Goal: Ask a question

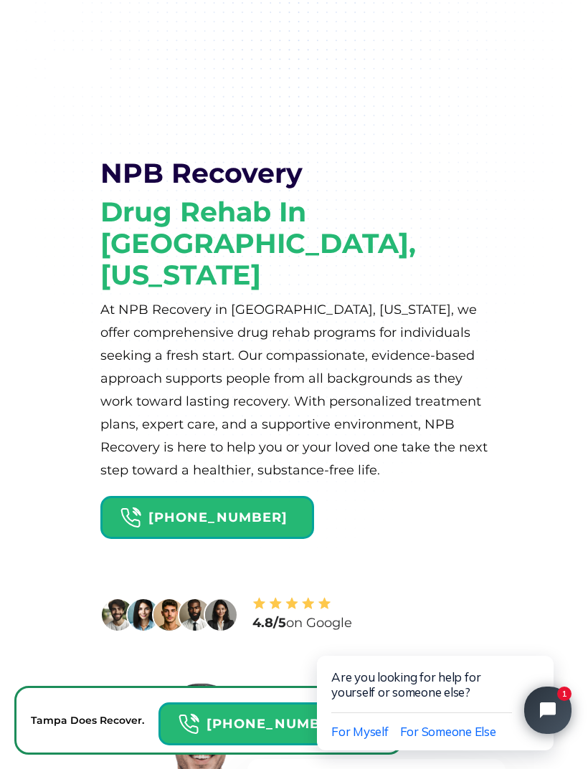
click at [530, 708] on button "Close chat widget" at bounding box center [547, 710] width 47 height 47
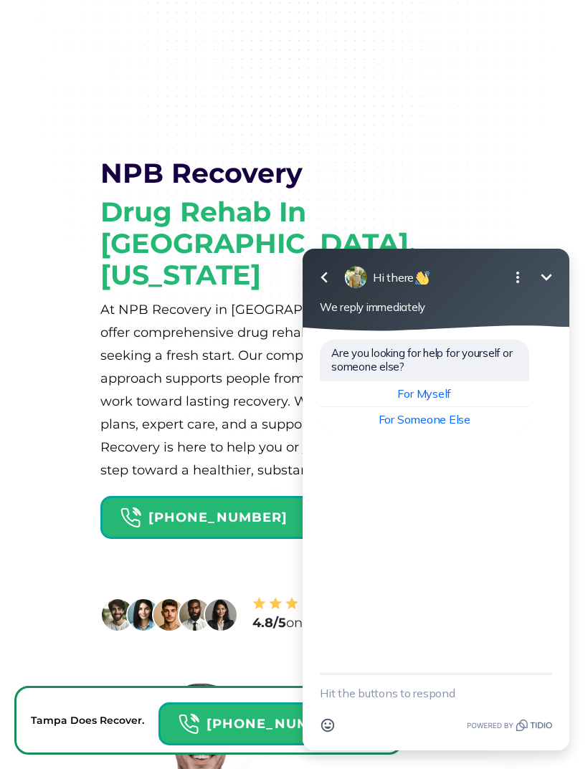
click at [441, 389] on span "For Myself" at bounding box center [424, 393] width 54 height 14
click at [364, 692] on textarea "New message" at bounding box center [436, 693] width 232 height 37
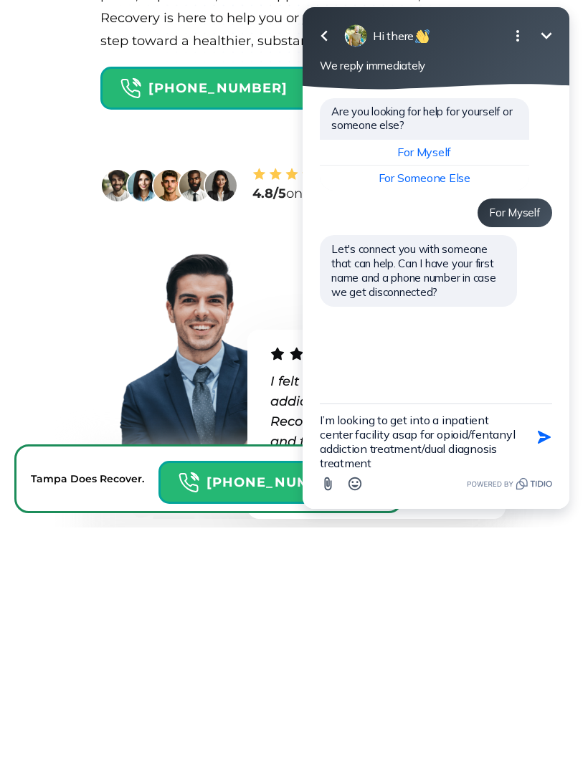
scroll to position [3, 0]
type textarea "I’m looking to get into a inpatient center facility asap for opioid/fentanyl ad…"
click at [536, 442] on button "Send Shortcut" at bounding box center [544, 437] width 27 height 27
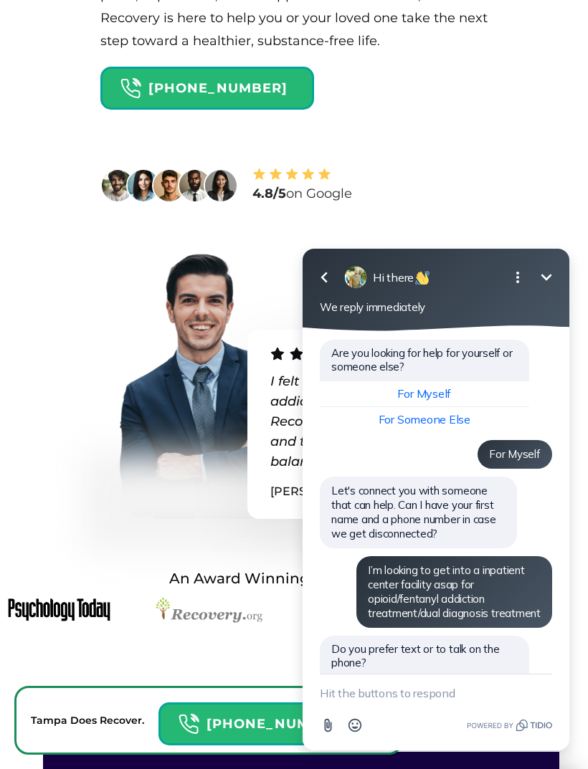
scroll to position [75, 0]
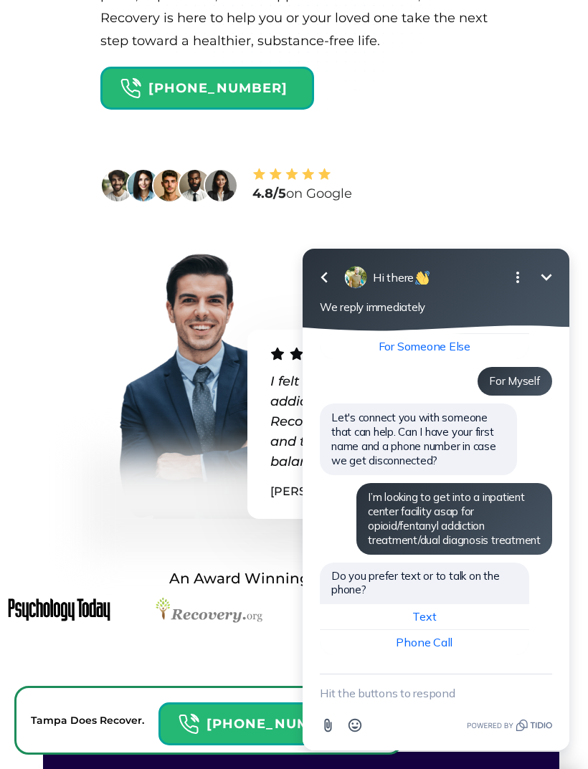
click at [390, 703] on textarea "New message" at bounding box center [436, 693] width 232 height 37
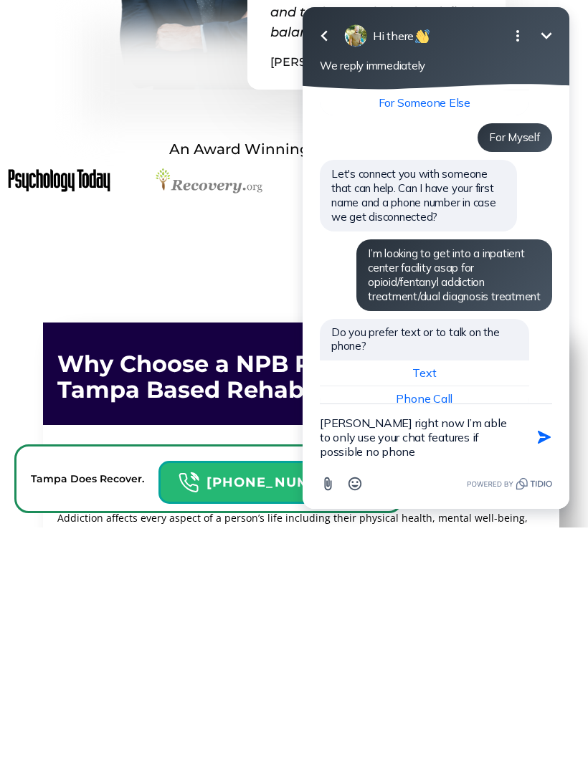
type textarea "[PERSON_NAME] right now I’m able to only use your chat features if possible no …"
click at [541, 440] on icon "button" at bounding box center [544, 437] width 13 height 13
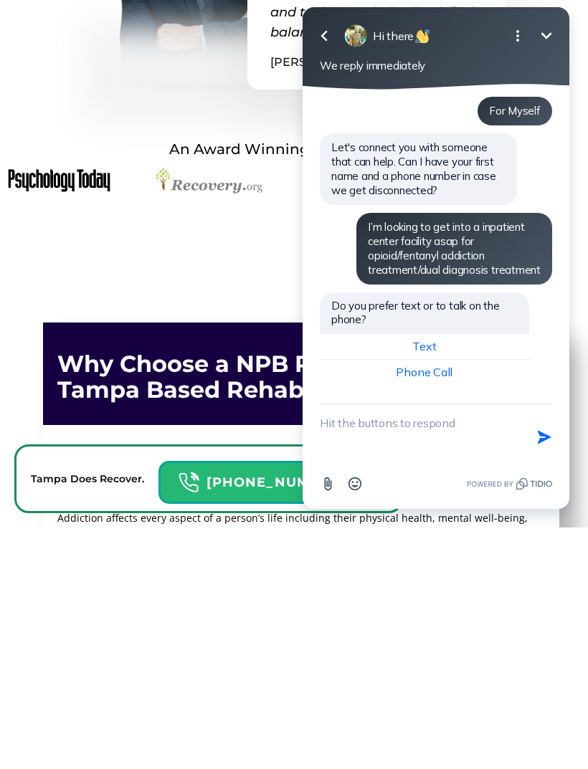
scroll to position [859, 0]
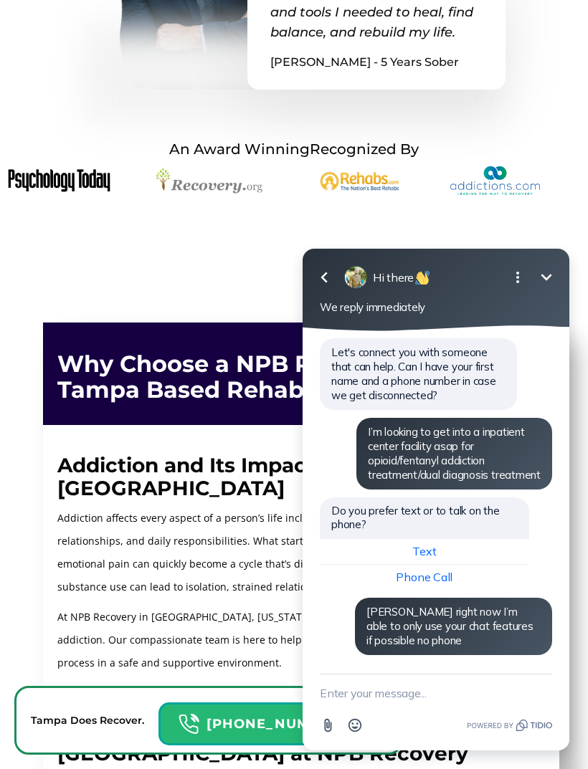
click at [384, 685] on textarea "New message" at bounding box center [436, 693] width 232 height 37
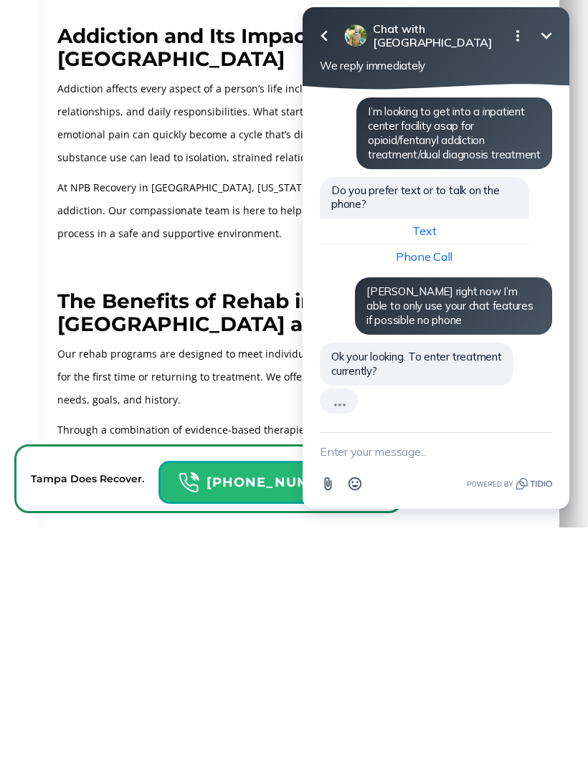
scroll to position [191, 0]
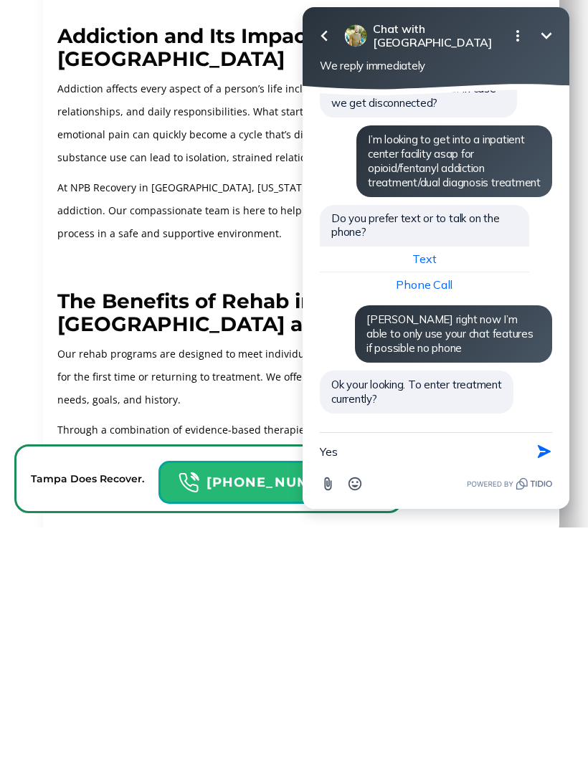
type textarea "Yes"
click at [538, 447] on icon "button" at bounding box center [544, 452] width 16 height 16
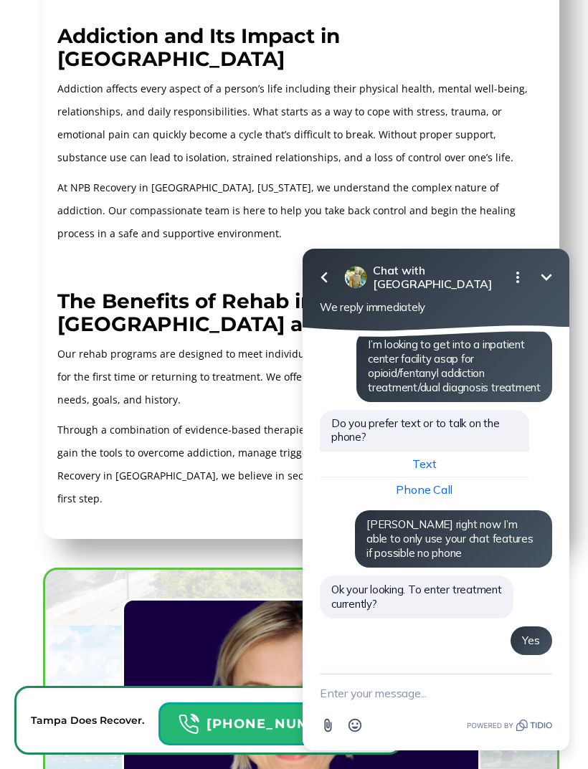
click at [394, 679] on textarea "New message" at bounding box center [436, 693] width 232 height 37
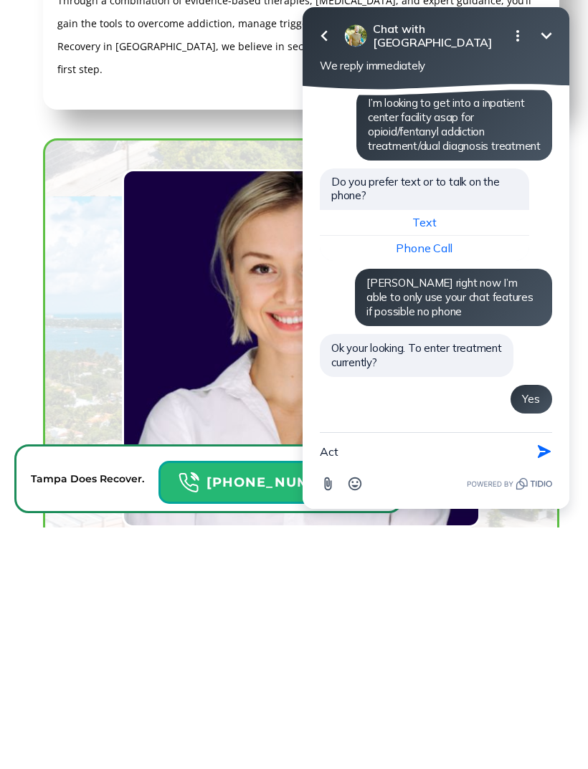
scroll to position [265, 0]
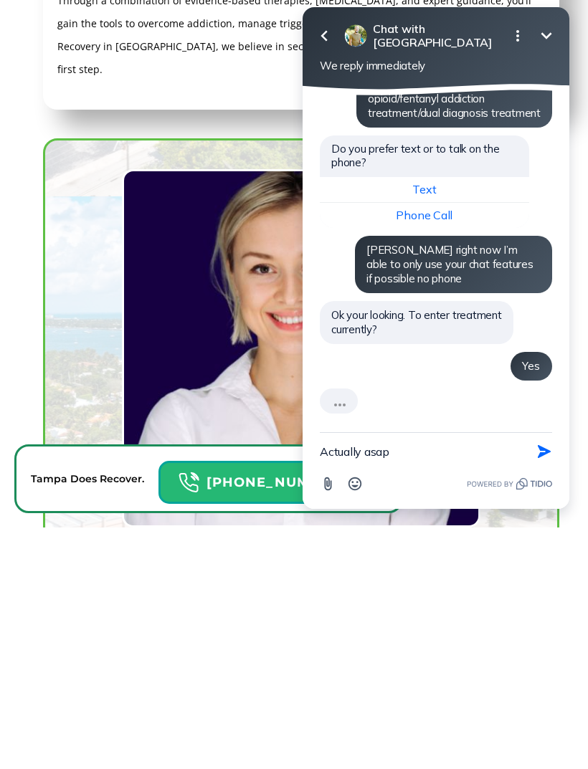
type textarea "Actually asap"
click at [531, 459] on button "Send Shortcut" at bounding box center [544, 451] width 27 height 27
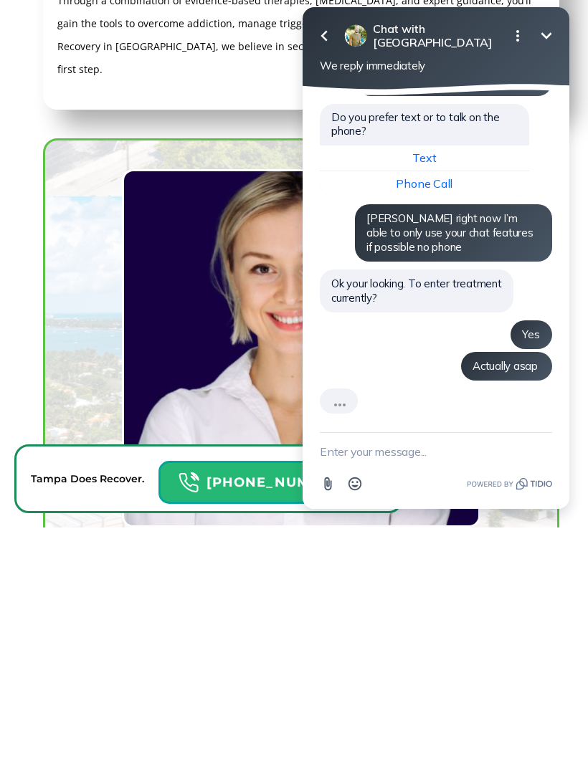
scroll to position [1718, 0]
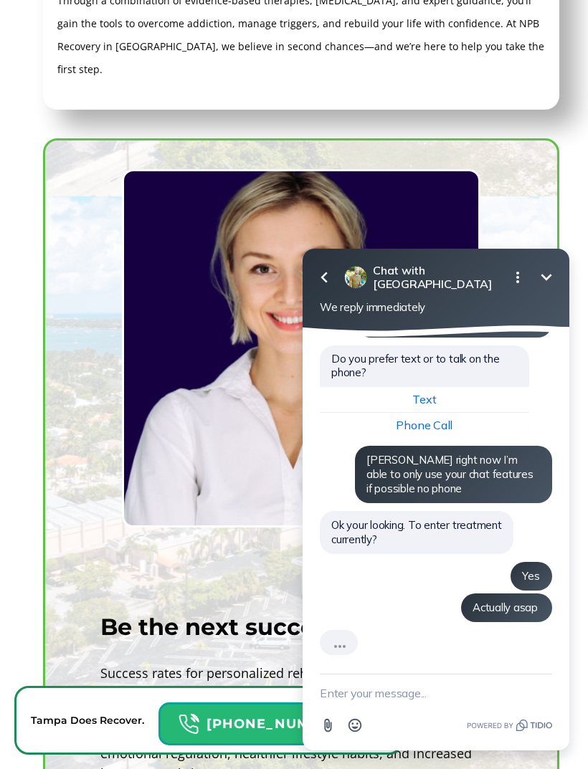
click at [376, 682] on textarea "New message" at bounding box center [436, 693] width 232 height 37
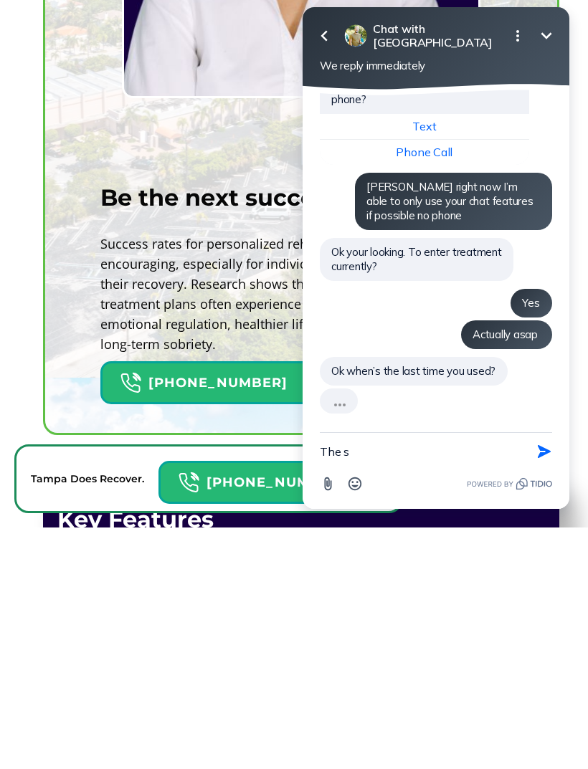
scroll to position [296, 0]
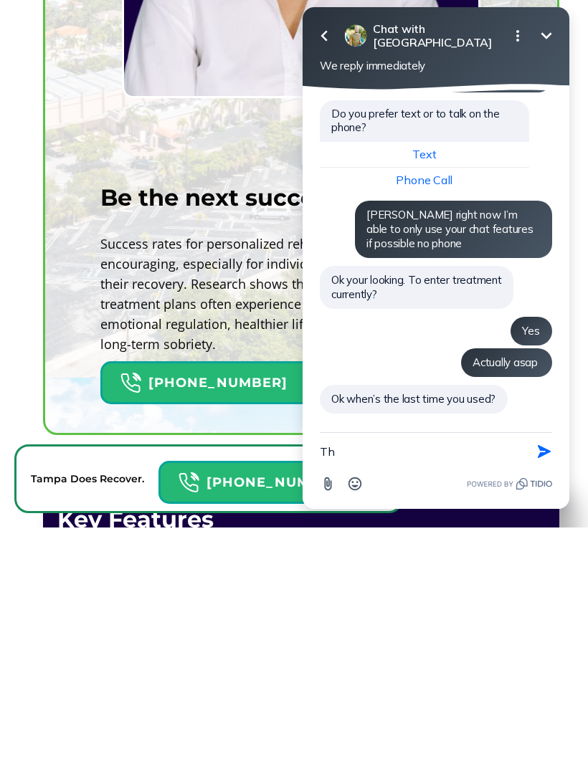
type textarea "T"
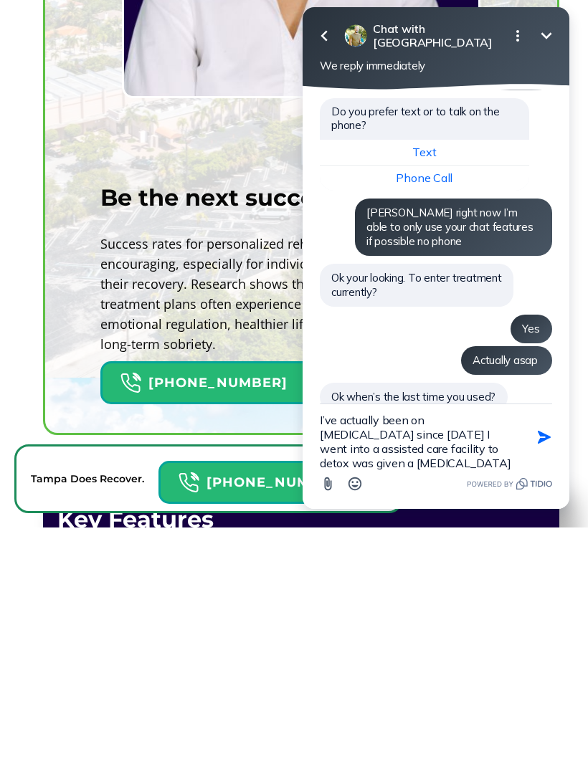
scroll to position [29, 0]
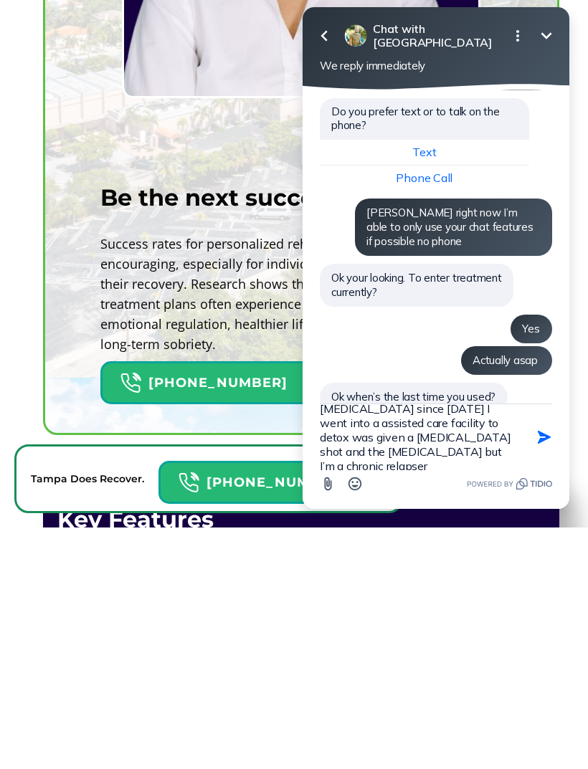
type textarea "I’ve actually been on [MEDICAL_DATA] since [DATE] I went into a assisted care f…"
click at [549, 430] on icon "button" at bounding box center [544, 437] width 16 height 16
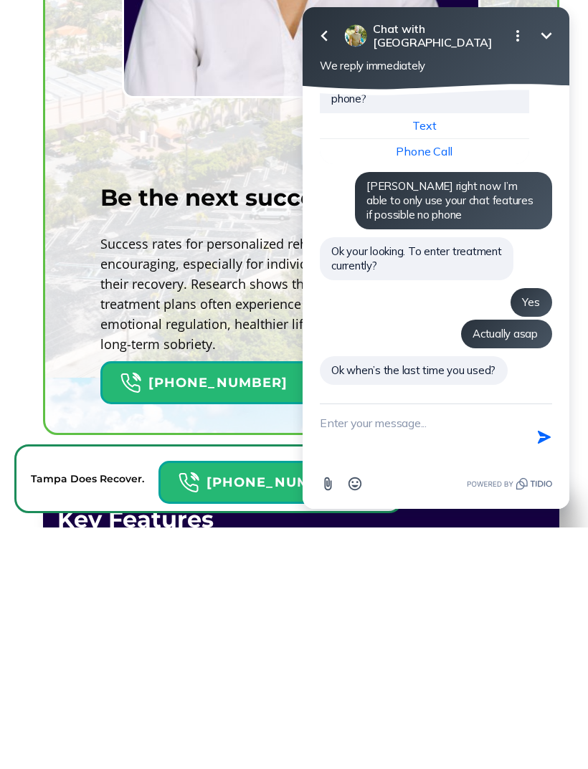
scroll to position [2147, 0]
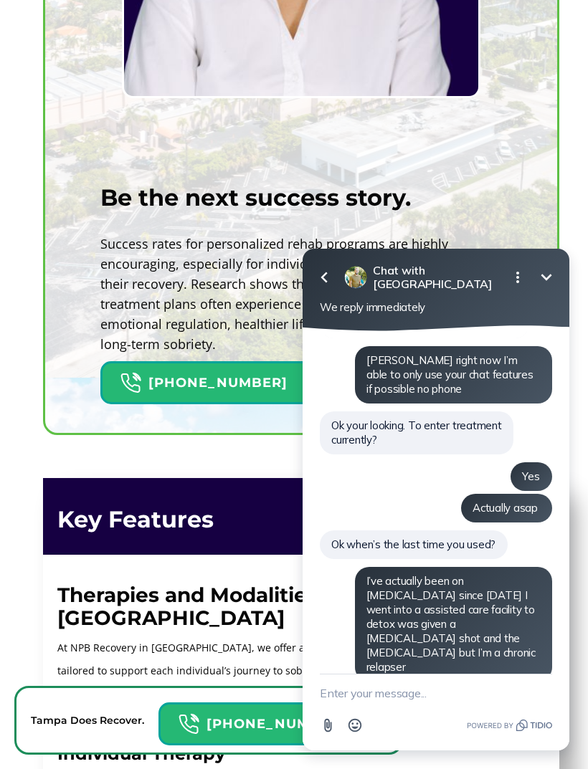
click at [380, 694] on textarea "New message" at bounding box center [436, 693] width 232 height 37
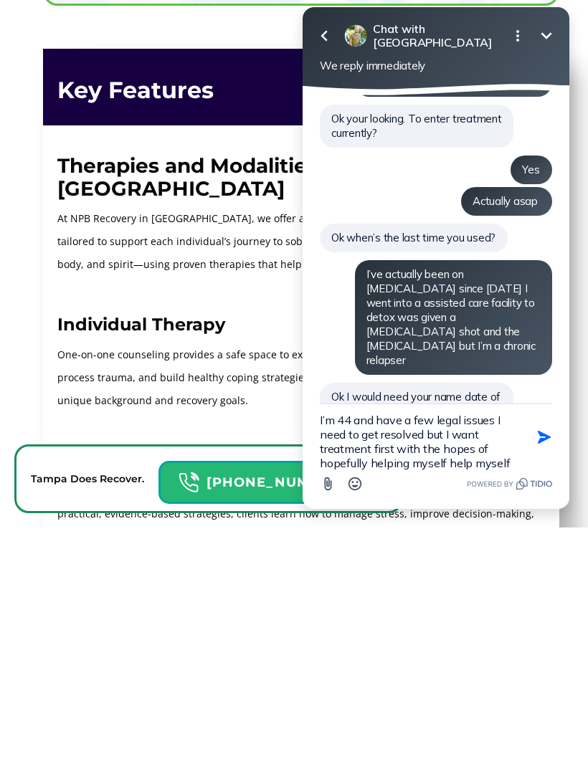
scroll to position [29, 0]
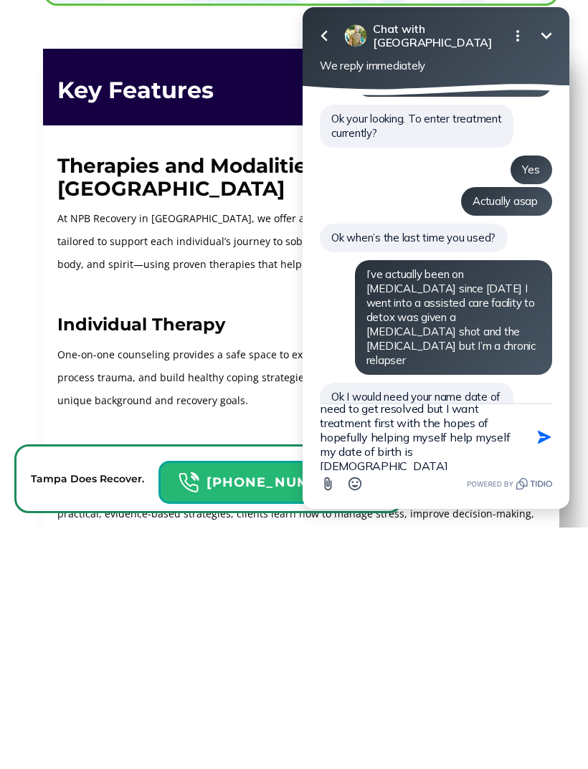
type textarea "I’m 44 and have a few legal issues I need to get resolved but I want treatment …"
click at [545, 436] on icon "button" at bounding box center [544, 437] width 13 height 13
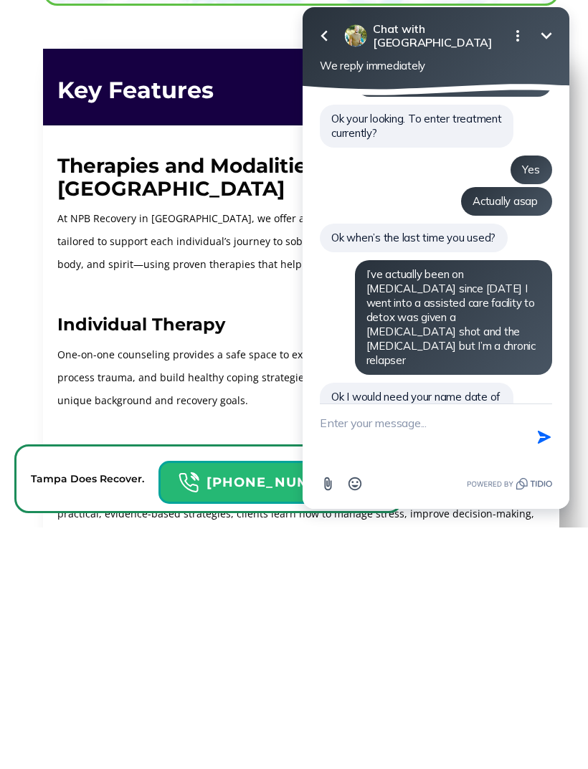
scroll to position [535, 0]
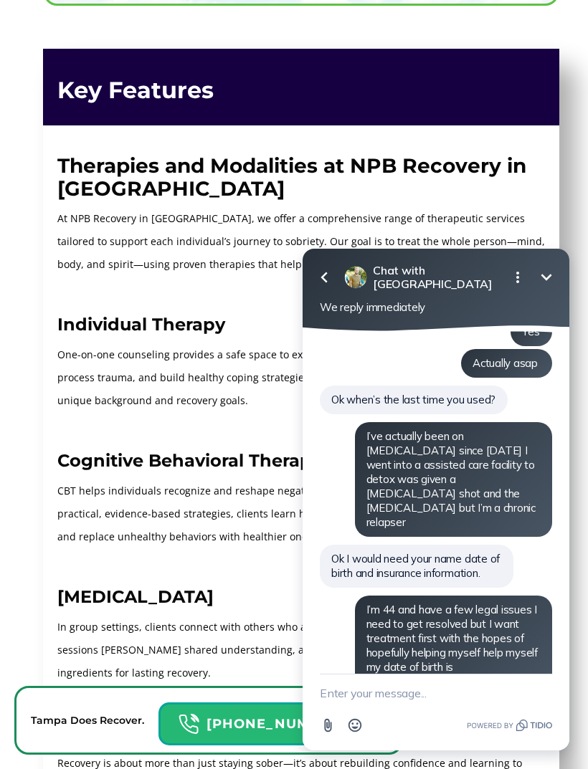
click at [400, 683] on textarea "New message" at bounding box center [436, 693] width 232 height 37
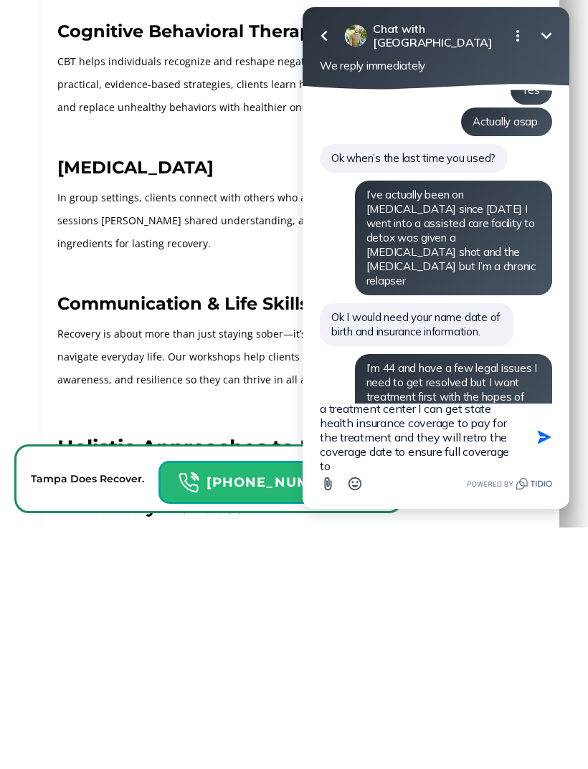
scroll to position [32, 0]
type textarea "And I was told that once accepted to a treatment center I can get state health …"
click at [537, 435] on icon "button" at bounding box center [544, 437] width 16 height 16
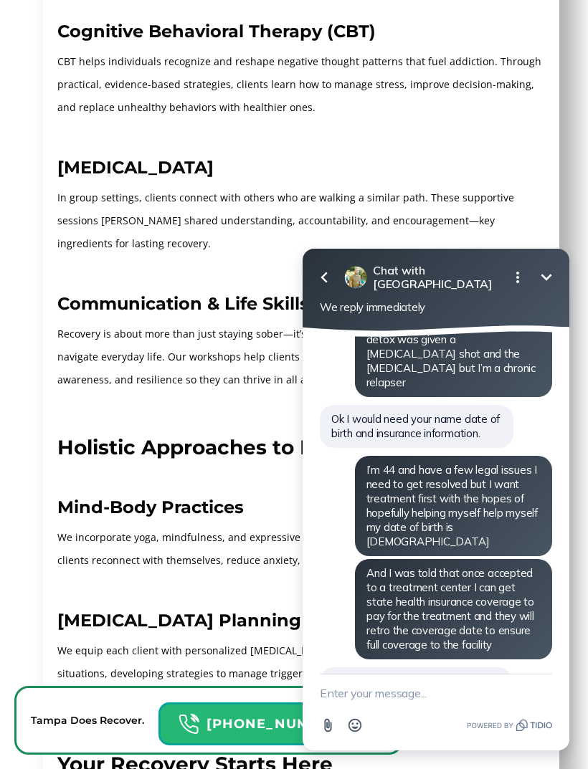
scroll to position [709, 0]
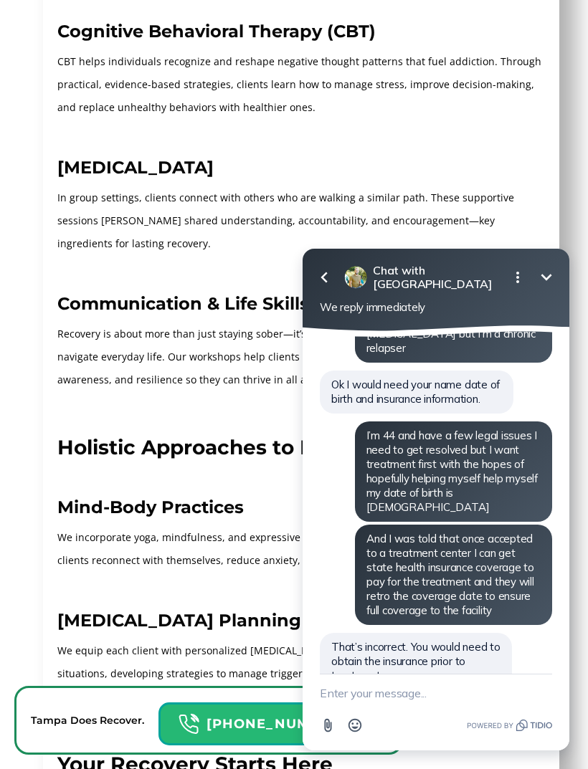
click at [367, 689] on textarea "New message" at bounding box center [436, 693] width 232 height 37
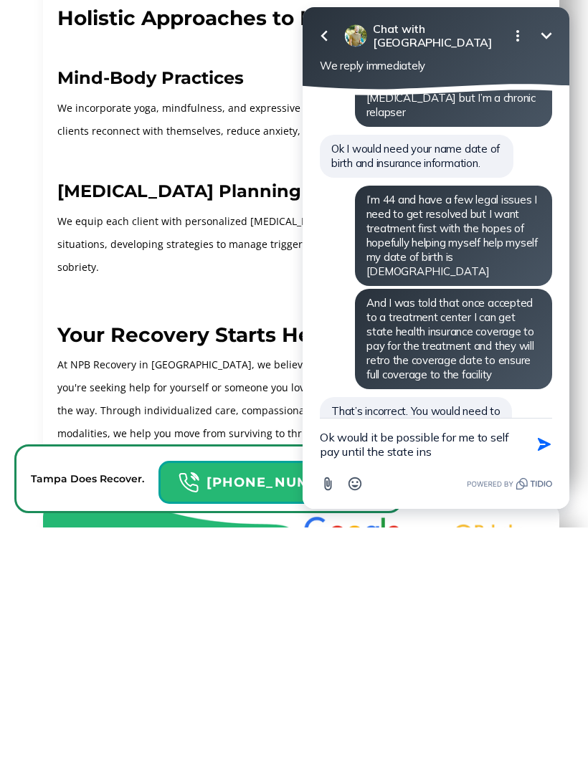
scroll to position [749, 0]
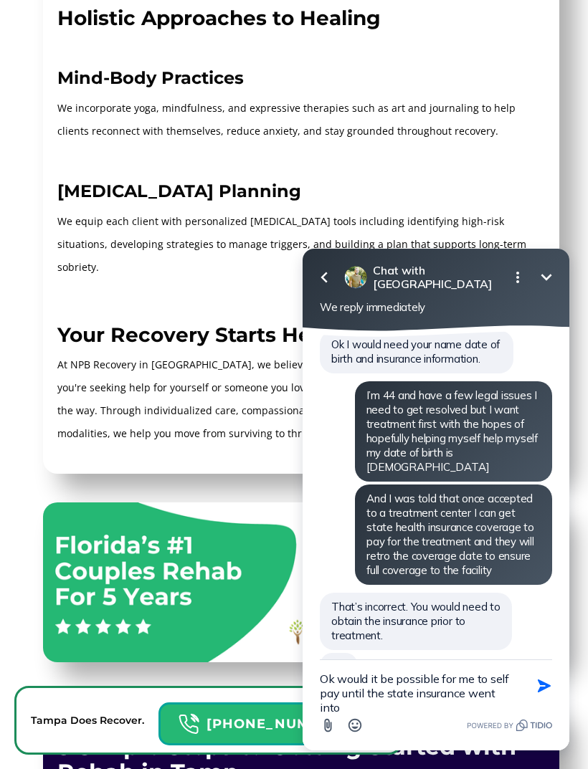
click at [372, 701] on textarea "Ok would it be possible for me to self pay until the state insurance went into" at bounding box center [418, 686] width 196 height 52
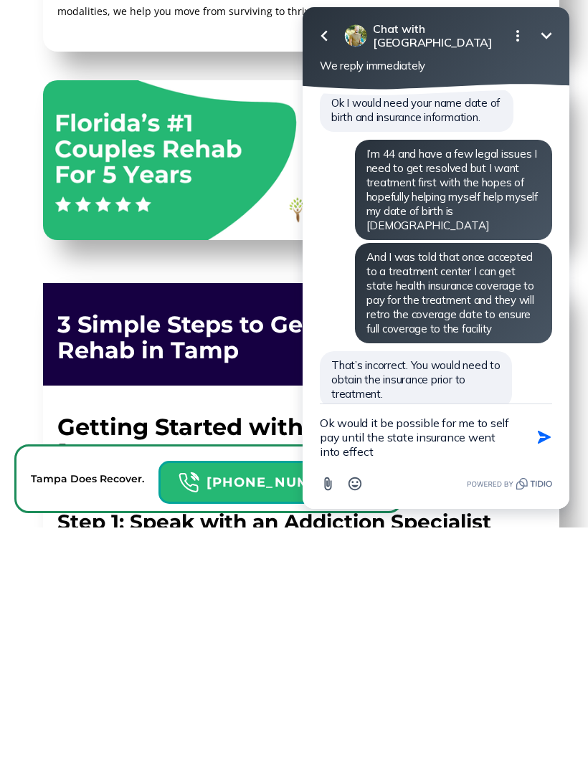
type textarea "Ok would it be possible for me to self pay until the state insurance went into …"
click at [542, 442] on icon "button" at bounding box center [544, 437] width 13 height 13
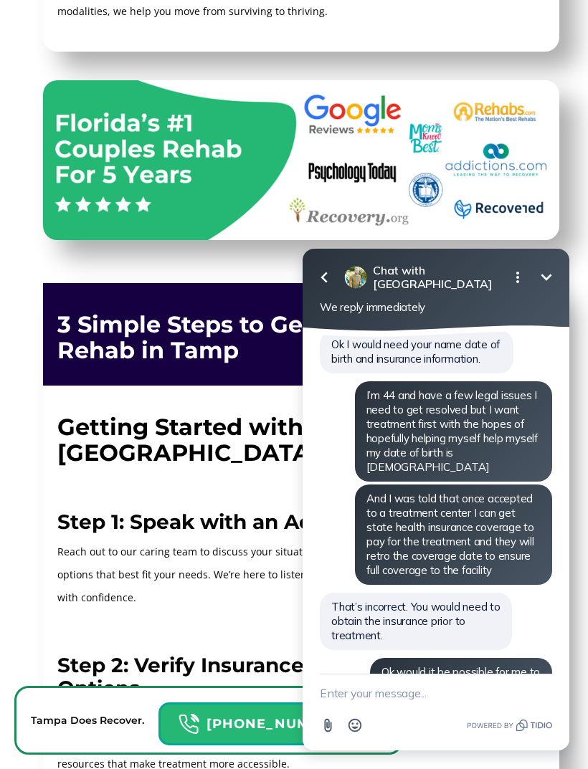
scroll to position [800, 0]
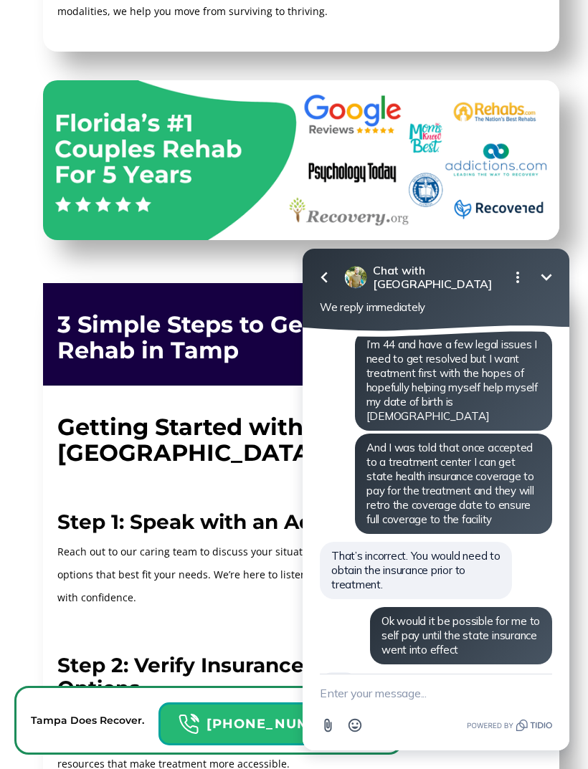
click at [366, 687] on textarea "New message" at bounding box center [436, 693] width 232 height 37
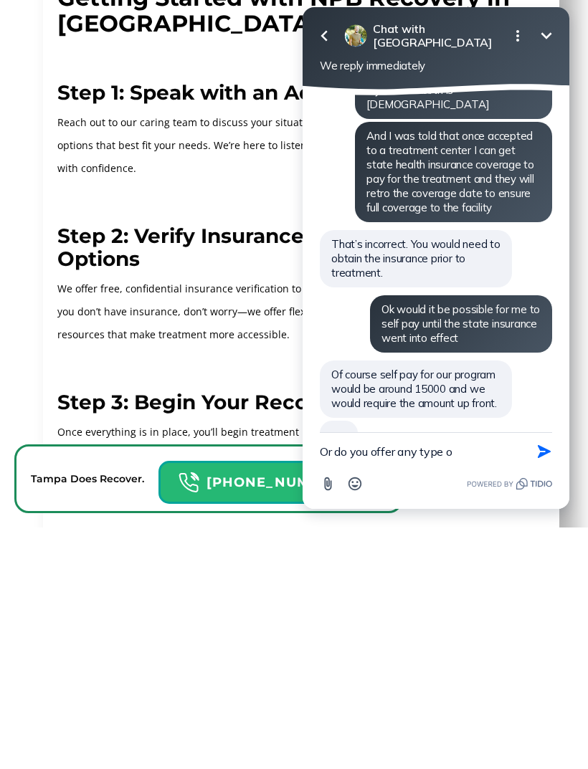
scroll to position [834, 0]
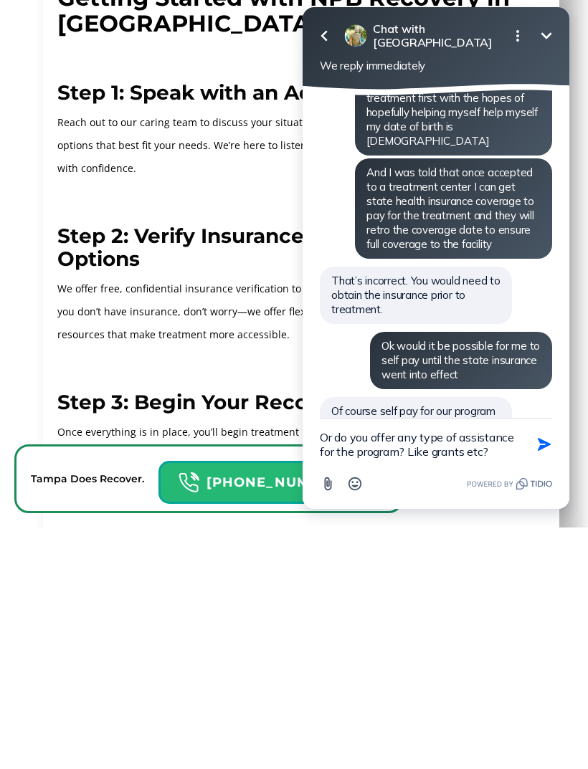
type textarea "Or do you offer any type of assistance for the program? Like grants etc?"
click at [543, 434] on button "Send Shortcut" at bounding box center [544, 444] width 27 height 27
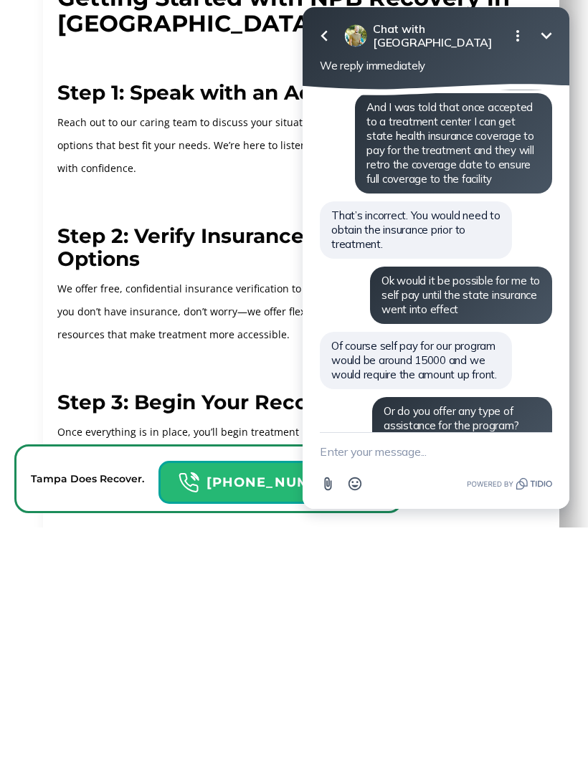
scroll to position [4288, 0]
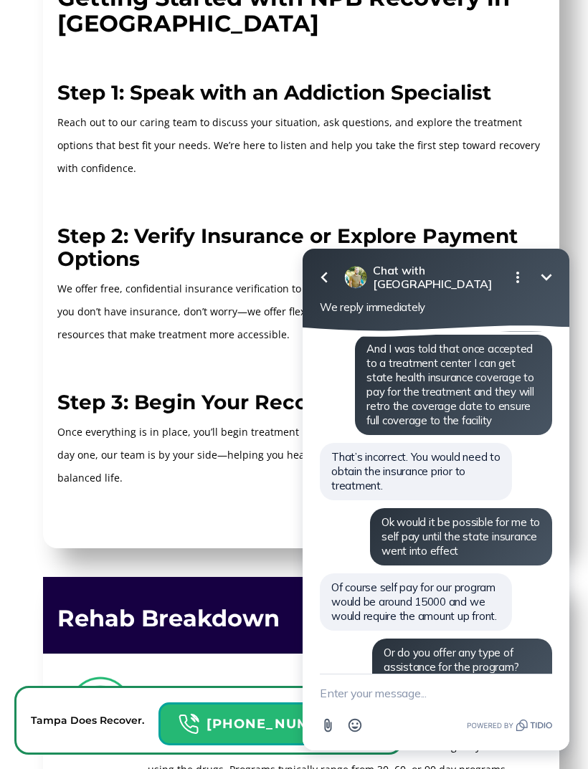
click at [440, 694] on textarea "New message" at bounding box center [436, 693] width 232 height 37
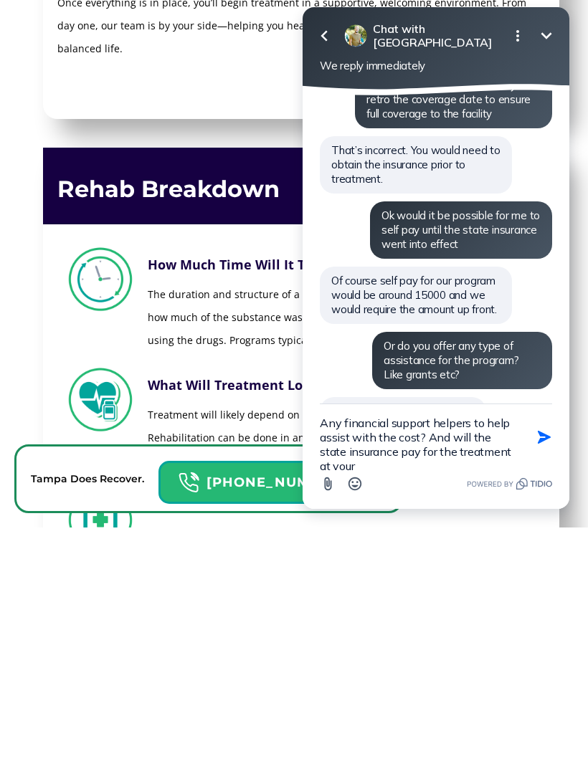
scroll to position [3, 0]
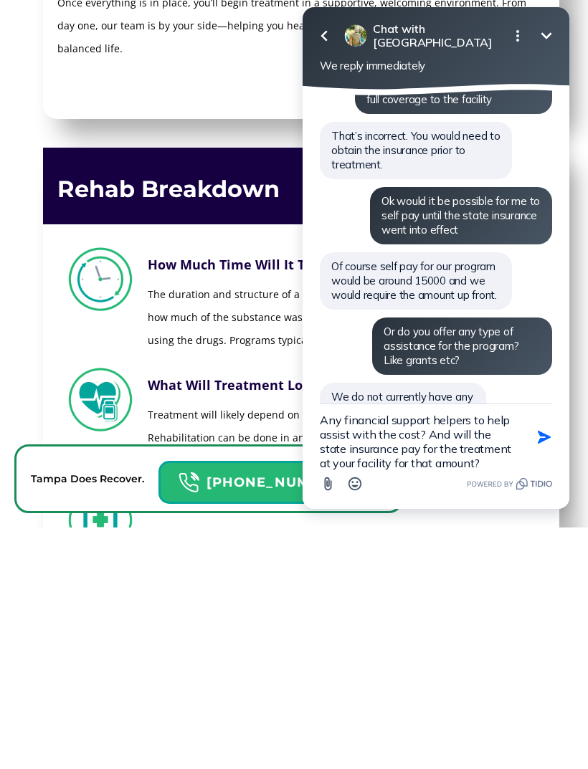
type textarea "Any financial support helpers to help assist with the cost? And will the state …"
click at [555, 429] on button "Send Shortcut" at bounding box center [544, 437] width 27 height 27
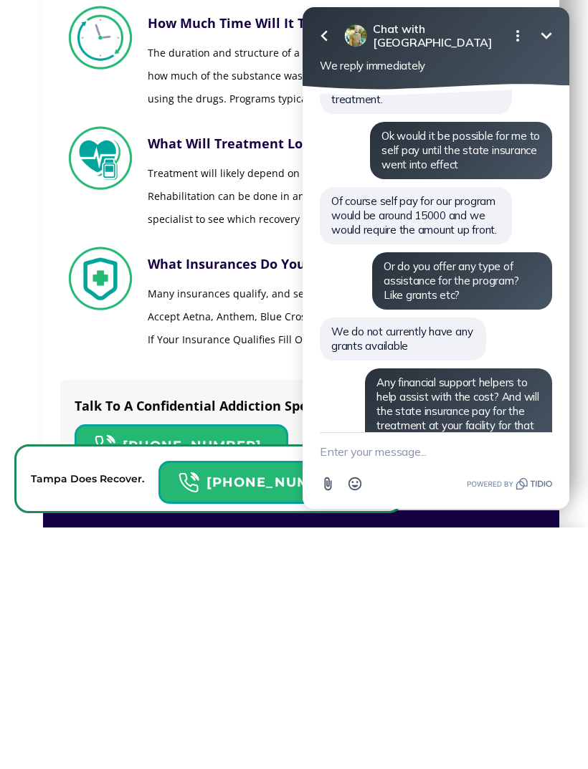
scroll to position [0, 0]
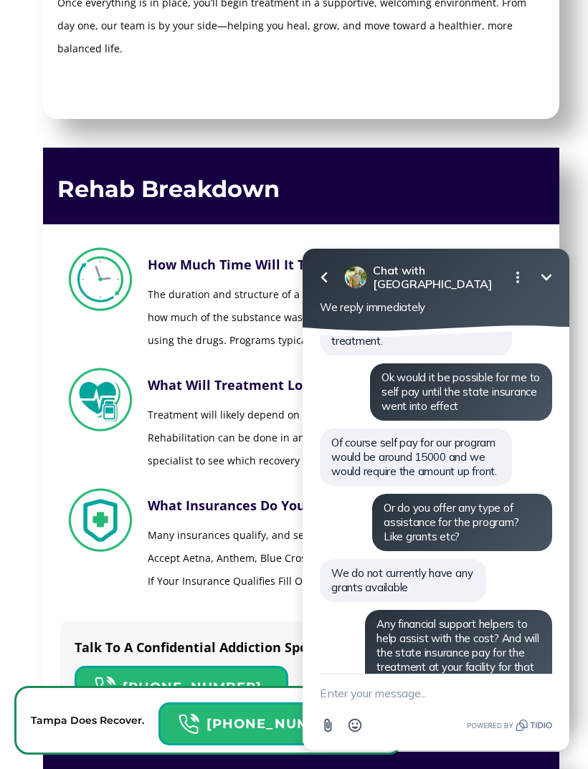
click at [400, 697] on textarea "New message" at bounding box center [436, 693] width 232 height 37
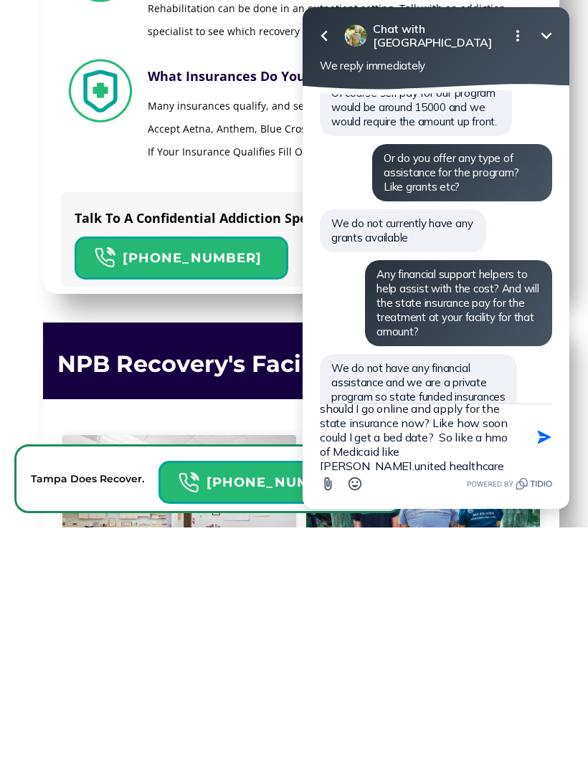
scroll to position [32, 0]
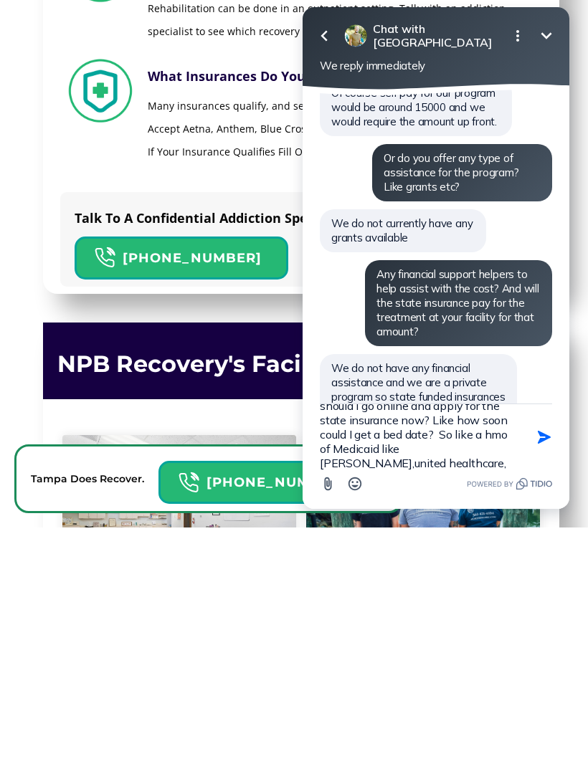
click at [402, 452] on textarea "How do I apply for said grant and should I go online and apply for the state in…" at bounding box center [418, 437] width 196 height 66
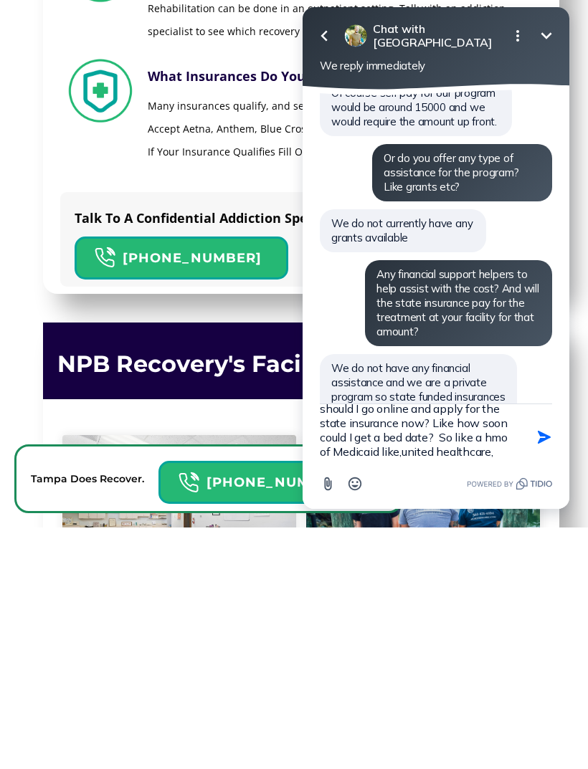
scroll to position [29, 0]
type textarea "How do I apply for said grant and should I go online and apply for the state in…"
click at [538, 424] on button "Send Shortcut" at bounding box center [544, 437] width 27 height 27
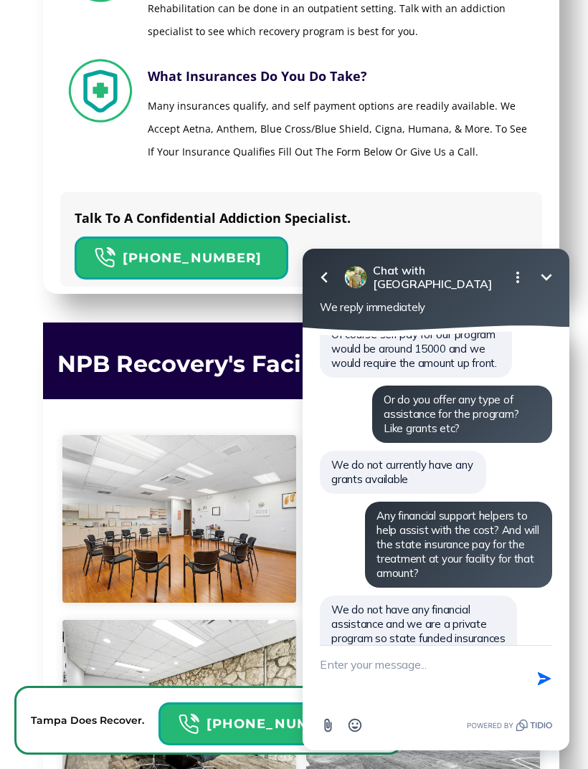
scroll to position [1232, 0]
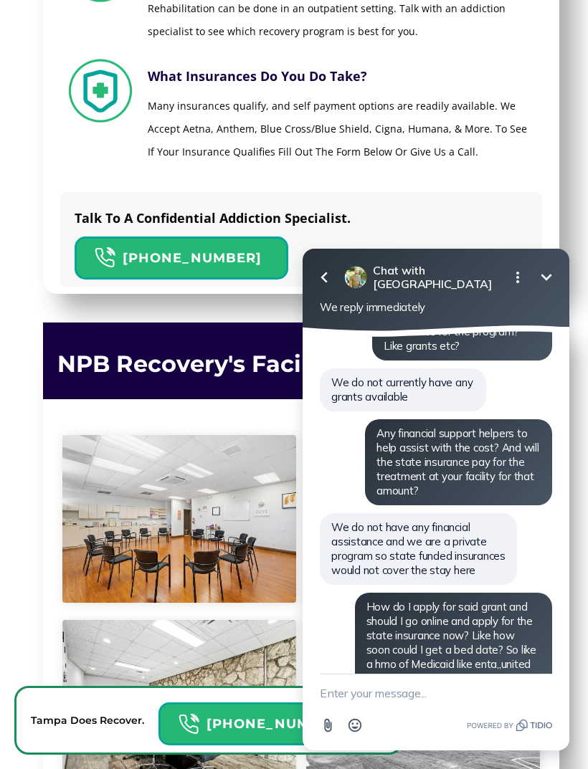
click at [426, 688] on textarea "New message" at bounding box center [436, 693] width 232 height 37
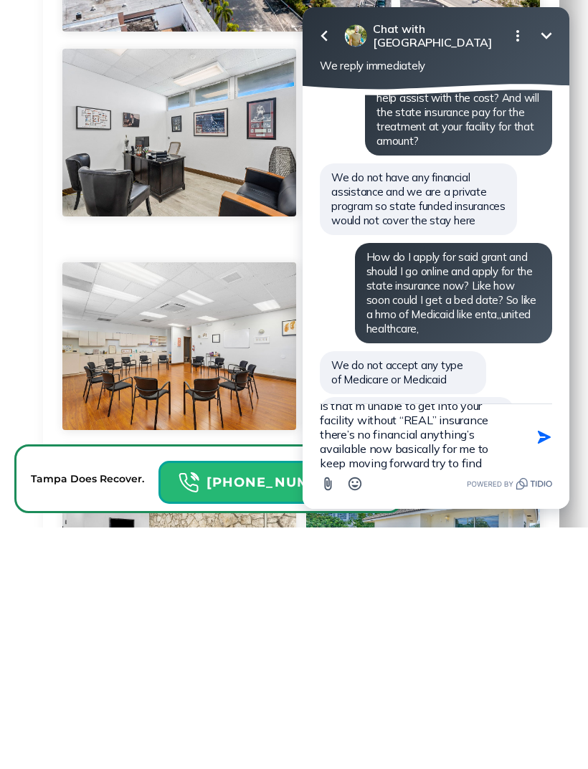
scroll to position [72, 0]
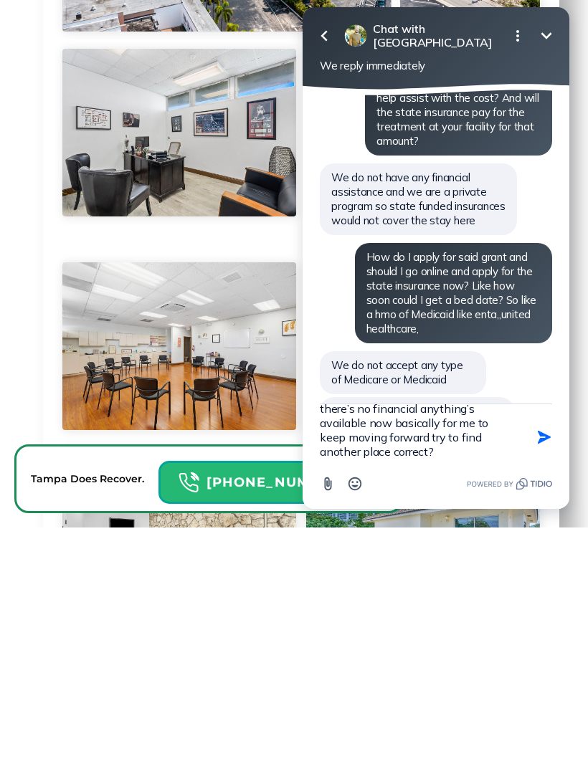
type textarea "Ok I see perfect saves me a lot of time as well , so what your basically saying…"
click at [531, 425] on button "Send Shortcut" at bounding box center [544, 437] width 27 height 27
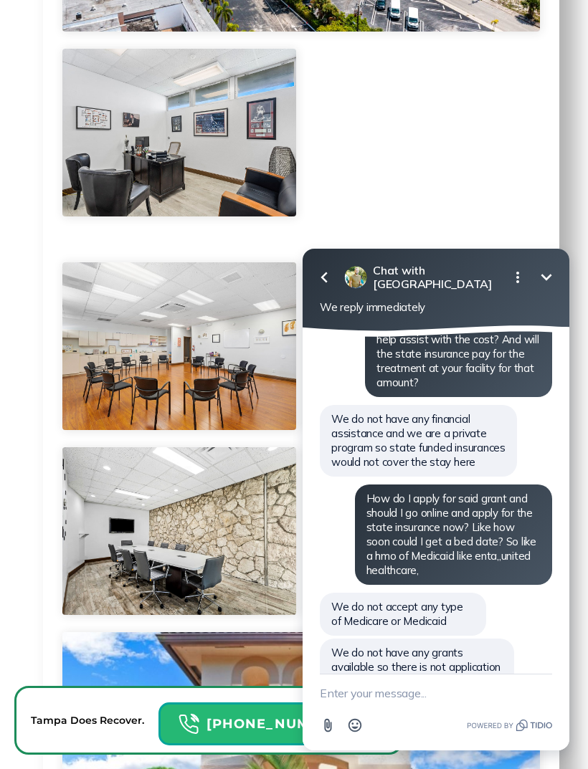
scroll to position [1480, 0]
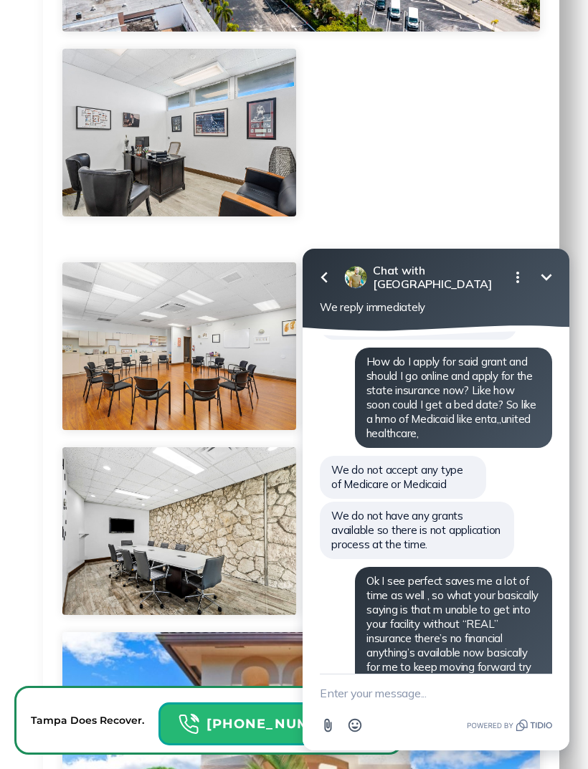
click at [393, 683] on textarea "New message" at bounding box center [436, 693] width 232 height 37
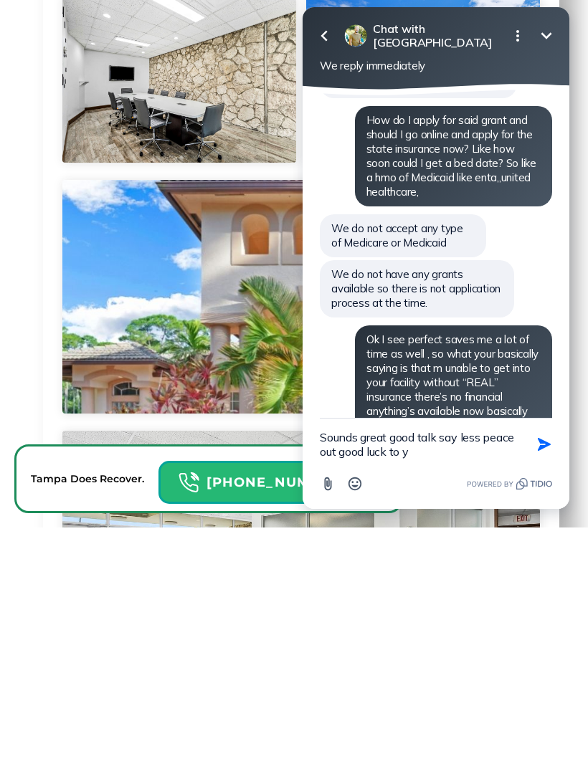
type textarea "Sounds great good talk say less peace out good luck to [PERSON_NAME]"
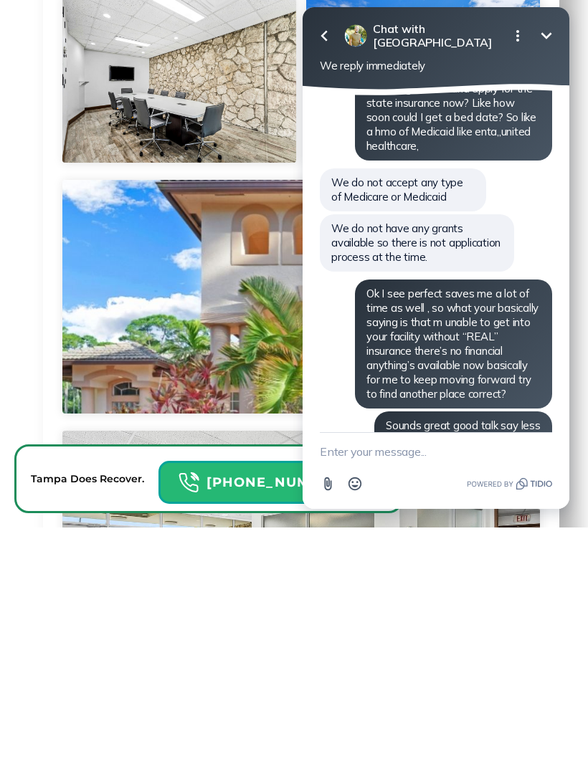
click at [537, 57] on div "Go back Chat with [GEOGRAPHIC_DATA] Minimize Open options We reply immediately" at bounding box center [436, 48] width 267 height 82
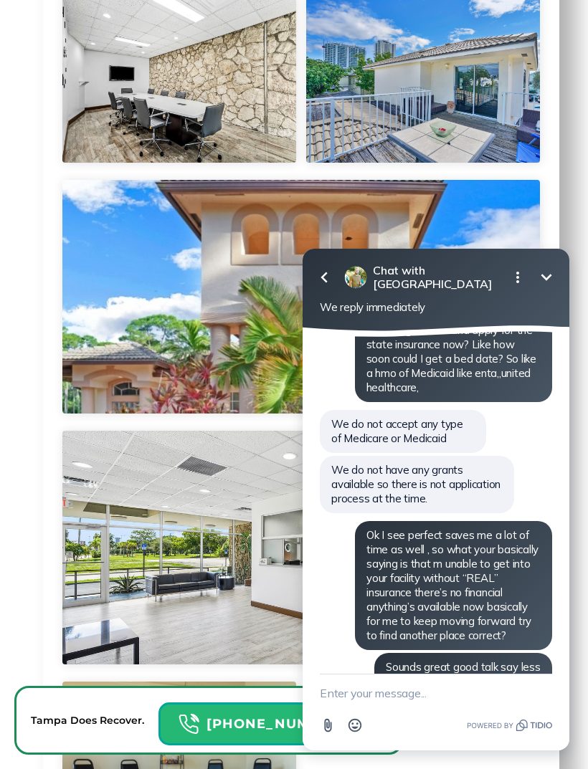
click at [325, 290] on button "Go back" at bounding box center [324, 277] width 29 height 29
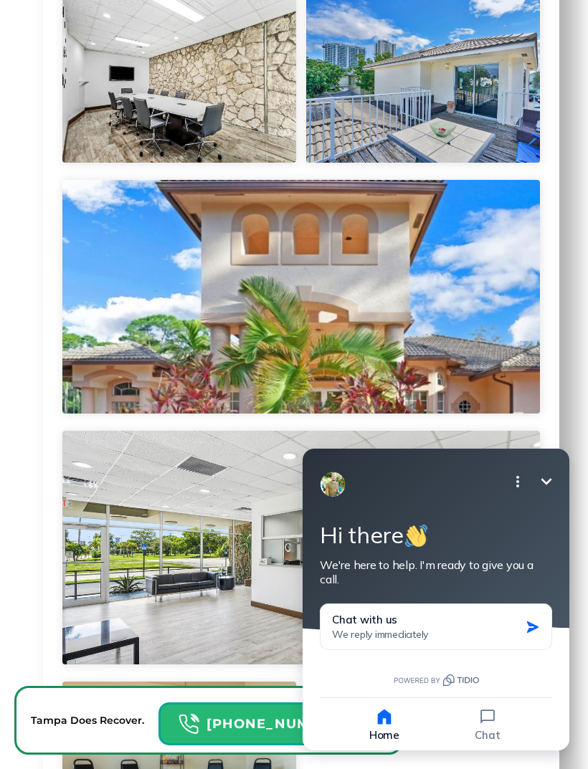
click at [321, 506] on div at bounding box center [436, 508] width 232 height 20
click at [311, 513] on div "Minimize Open options Hi there We're here to help. I'm ready to give you a call." at bounding box center [436, 541] width 267 height 184
click at [320, 503] on div at bounding box center [436, 508] width 232 height 20
click at [316, 516] on div "Minimize Open options Hi there We're here to help. I'm ready to give you a call." at bounding box center [436, 541] width 267 height 184
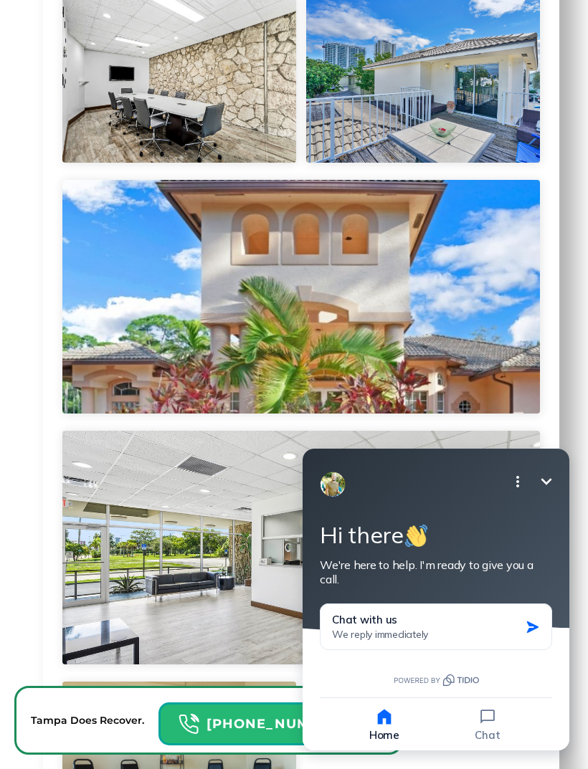
click at [548, 510] on div at bounding box center [436, 508] width 232 height 20
click at [547, 509] on div at bounding box center [436, 508] width 232 height 20
click at [546, 495] on button "Minimize" at bounding box center [546, 481] width 29 height 29
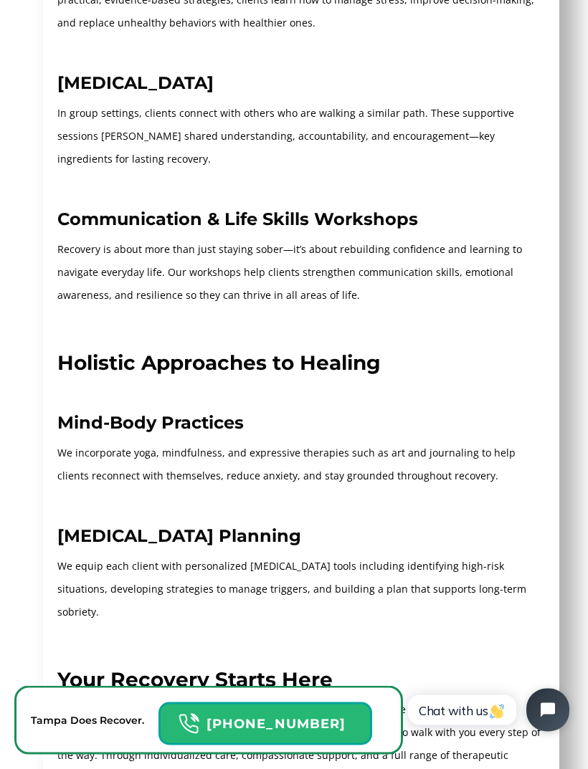
scroll to position [2958, 0]
